Goal: Task Accomplishment & Management: Manage account settings

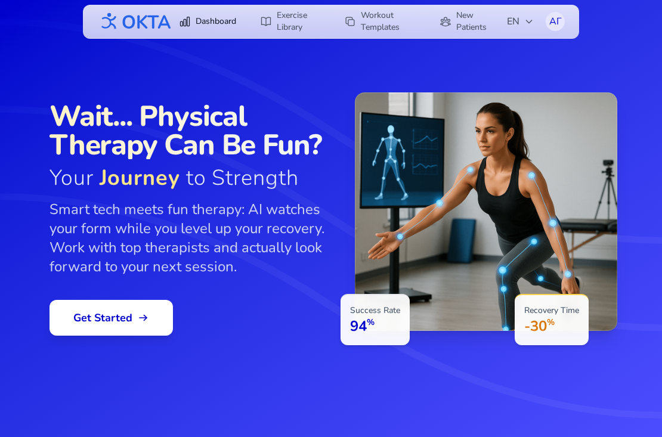
click at [208, 22] on link "Dashboard" at bounding box center [208, 21] width 72 height 21
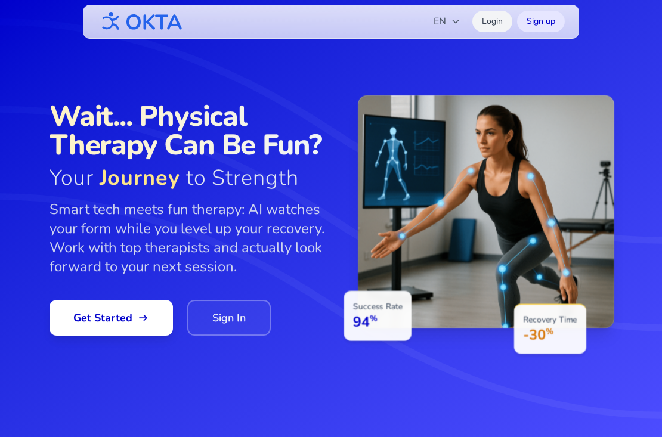
click at [491, 23] on link "Login" at bounding box center [492, 21] width 40 height 21
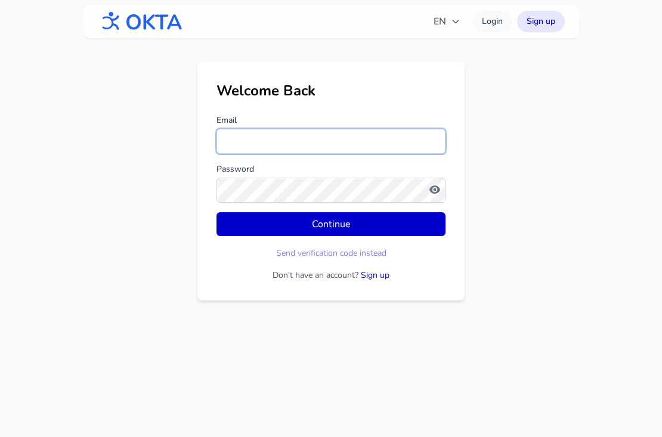
click at [309, 147] on input "Email" at bounding box center [330, 141] width 229 height 25
type input "*"
type input "**********"
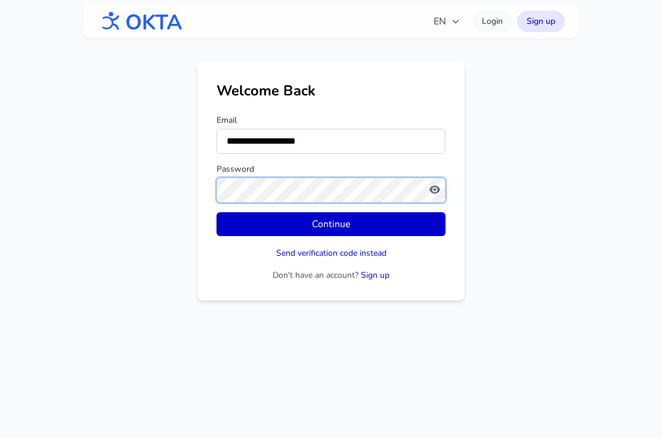
click at [216, 212] on button "Continue" at bounding box center [330, 224] width 229 height 24
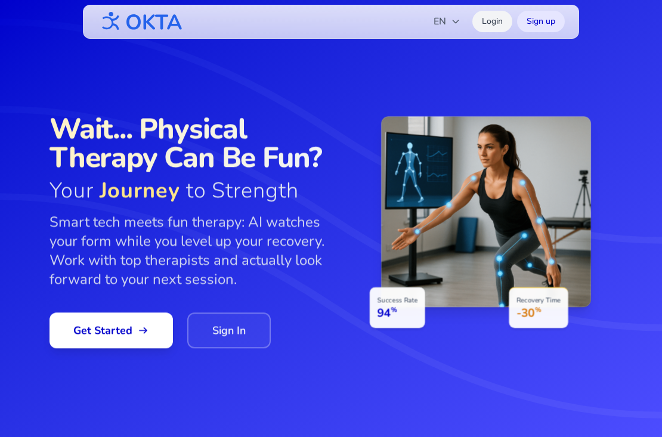
click at [491, 25] on link "Login" at bounding box center [492, 21] width 40 height 21
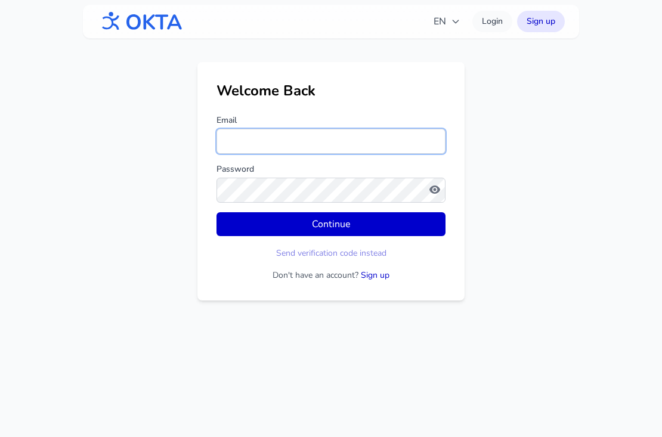
click at [278, 147] on input "Email" at bounding box center [330, 141] width 229 height 25
type input "**********"
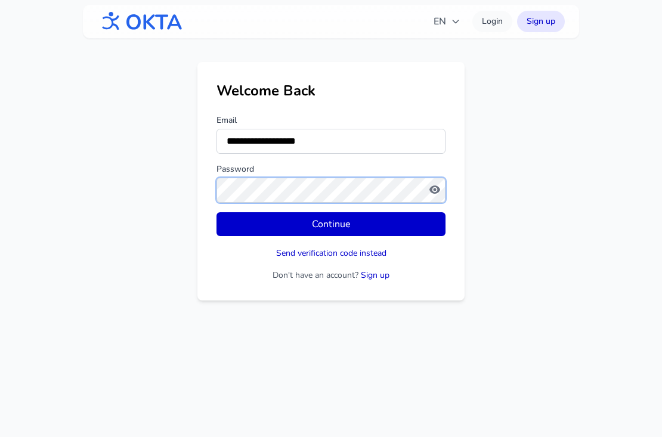
click at [216, 212] on button "Continue" at bounding box center [330, 224] width 229 height 24
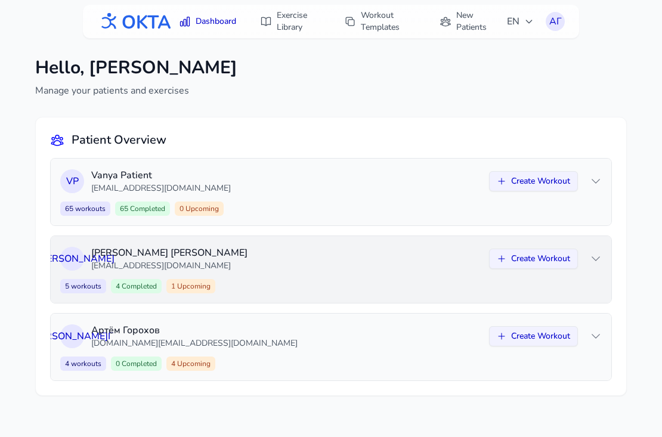
click at [269, 268] on p "[EMAIL_ADDRESS][DOMAIN_NAME]" at bounding box center [286, 266] width 391 height 12
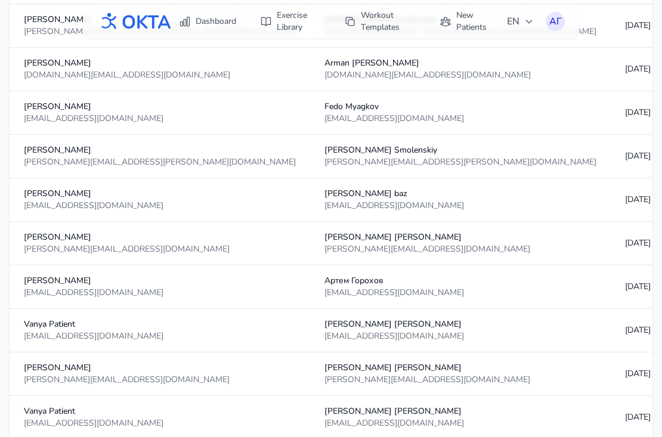
scroll to position [1363, 0]
